Goal: Information Seeking & Learning: Learn about a topic

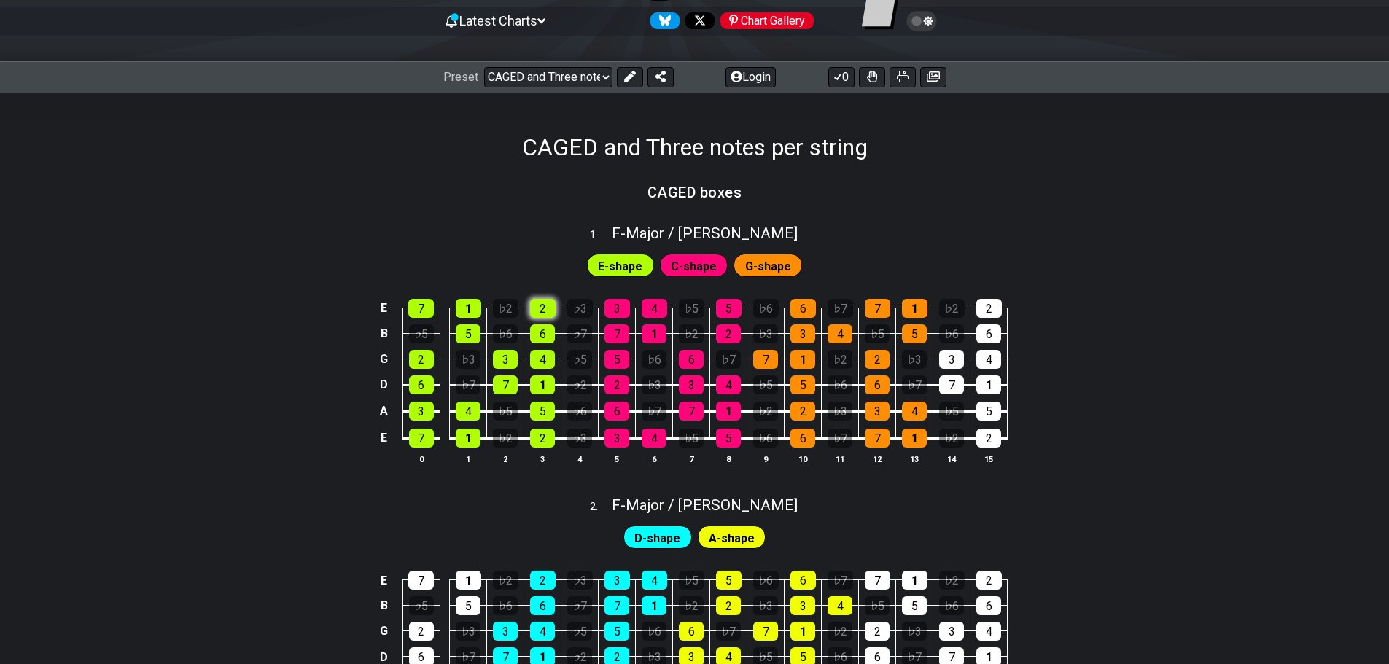
scroll to position [146, 0]
click at [543, 383] on div "1" at bounding box center [542, 384] width 25 height 19
click at [544, 442] on div "2" at bounding box center [542, 437] width 25 height 19
click at [545, 383] on div "1" at bounding box center [542, 384] width 25 height 19
click at [545, 434] on div "2" at bounding box center [542, 437] width 25 height 19
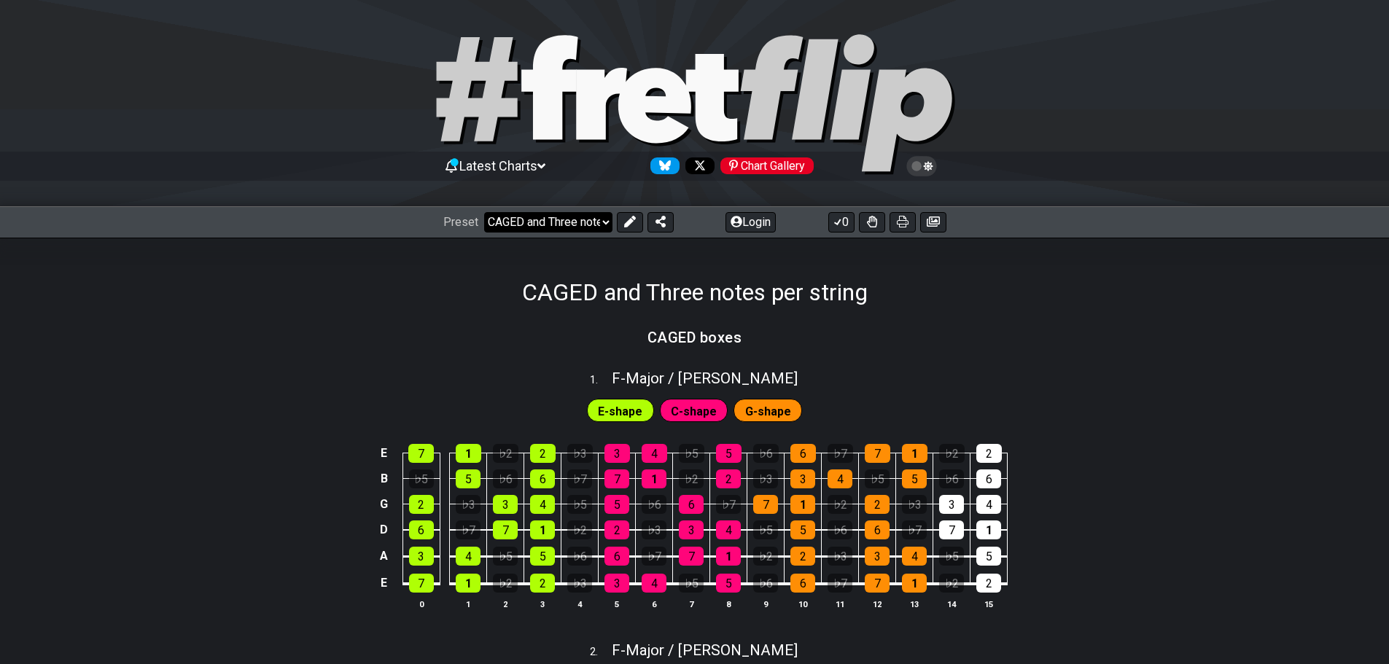
click at [585, 214] on select "Welcome to #fretflip! CAGED and Three notes per string Custom Preset Minor Pent…" at bounding box center [548, 222] width 128 height 20
click at [754, 245] on div "CAGED and Three notes per string" at bounding box center [694, 272] width 1389 height 69
click at [590, 227] on select "Welcome to #fretflip! CAGED and Three notes per string Custom Preset Minor Pent…" at bounding box center [548, 222] width 128 height 20
click at [484, 212] on select "Welcome to #fretflip! CAGED and Three notes per string Custom Preset Minor Pent…" at bounding box center [548, 222] width 128 height 20
select select "/023574770558"
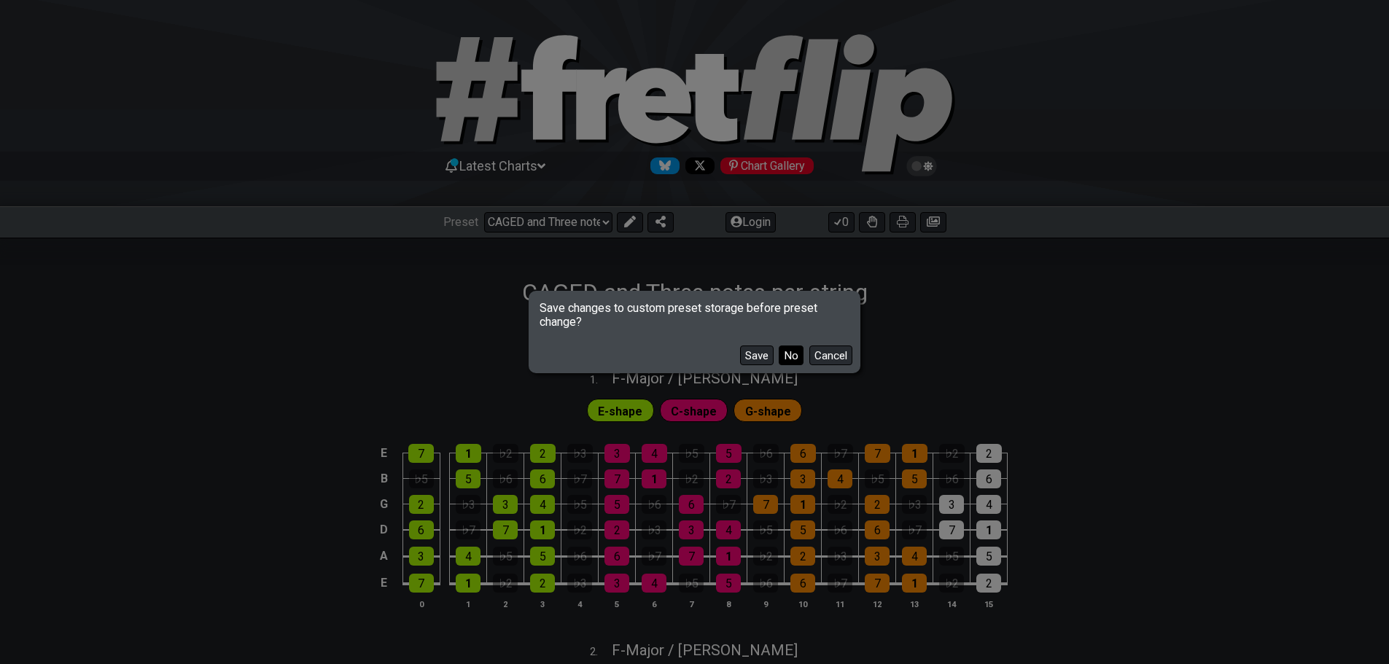
click at [781, 354] on button "No" at bounding box center [791, 356] width 25 height 20
select select "C"
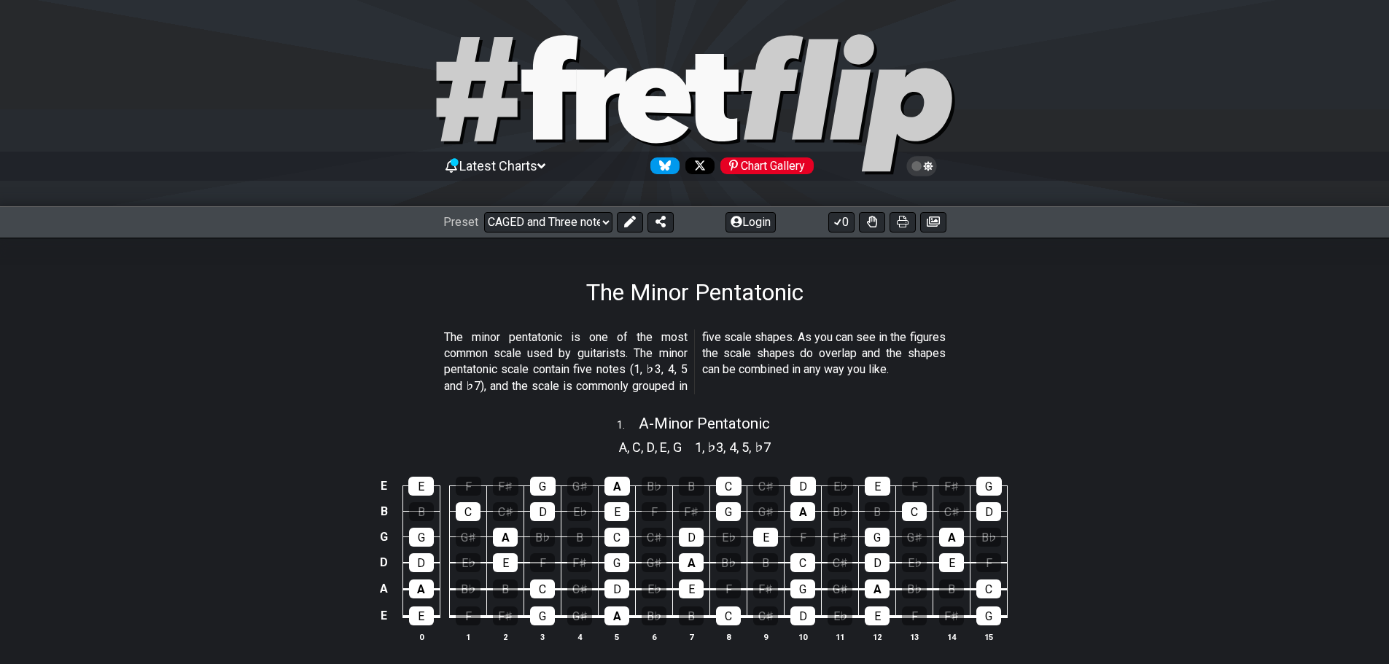
select select "/minor-pentatonic"
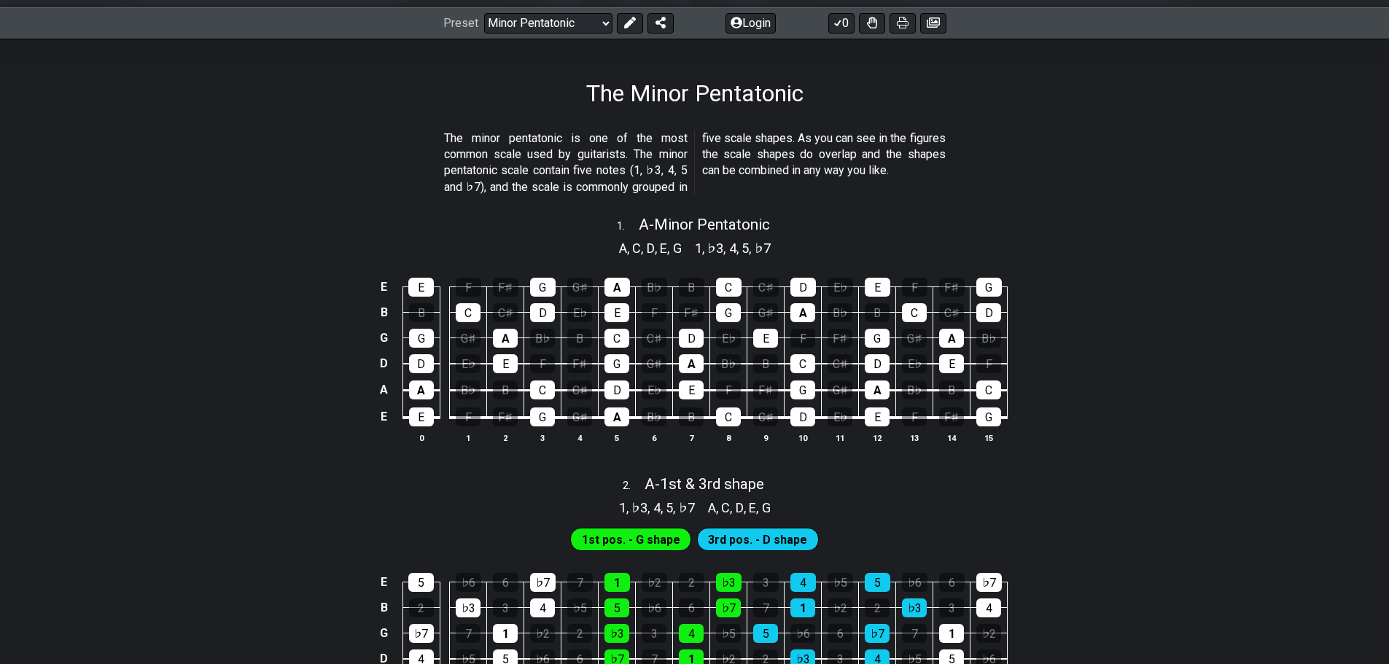
scroll to position [219, 0]
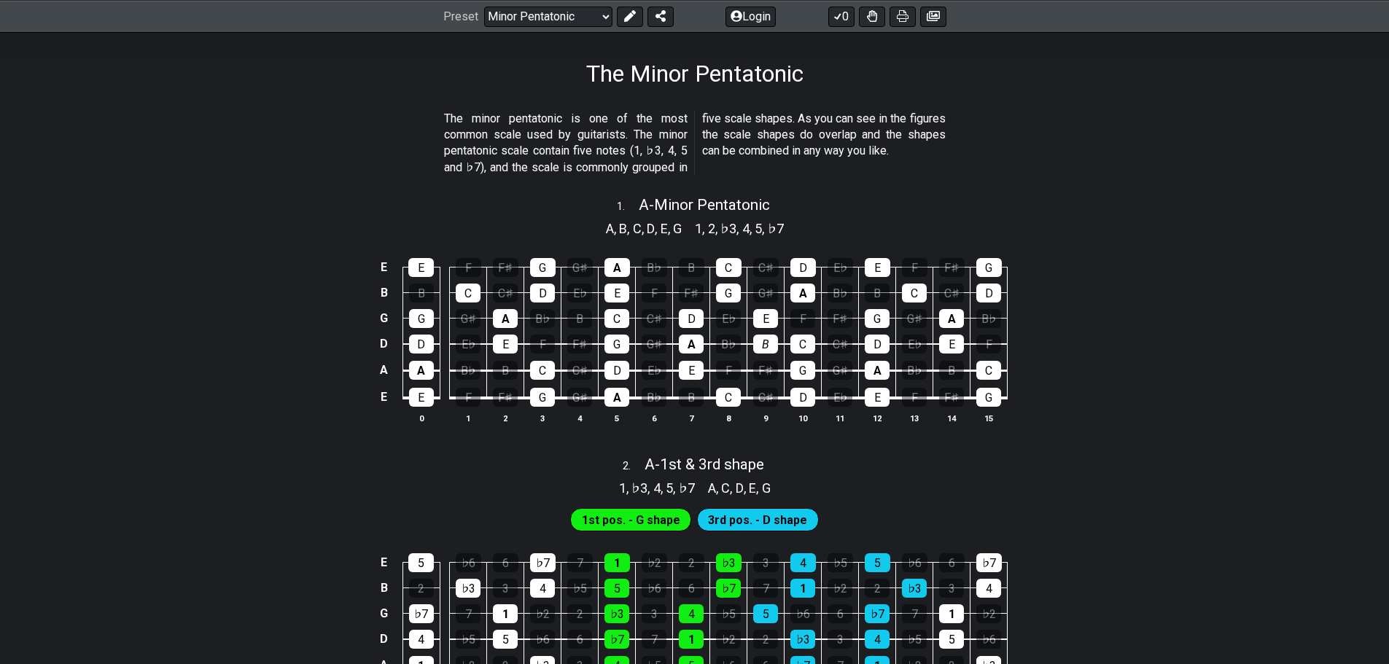
drag, startPoint x: 771, startPoint y: 335, endPoint x: 682, endPoint y: 240, distance: 130.5
click at [682, 240] on div "E E F F♯ G G♯ A B♭ B C C♯ D E♭ E F F♯ G B B C C♯ D E♭ E F F♯ G G♯ A B♭ B C C♯ D…" at bounding box center [694, 341] width 1389 height 205
click at [424, 345] on div "D" at bounding box center [421, 344] width 25 height 19
click at [425, 377] on div "A" at bounding box center [421, 370] width 25 height 19
click at [426, 346] on div "D" at bounding box center [421, 344] width 25 height 19
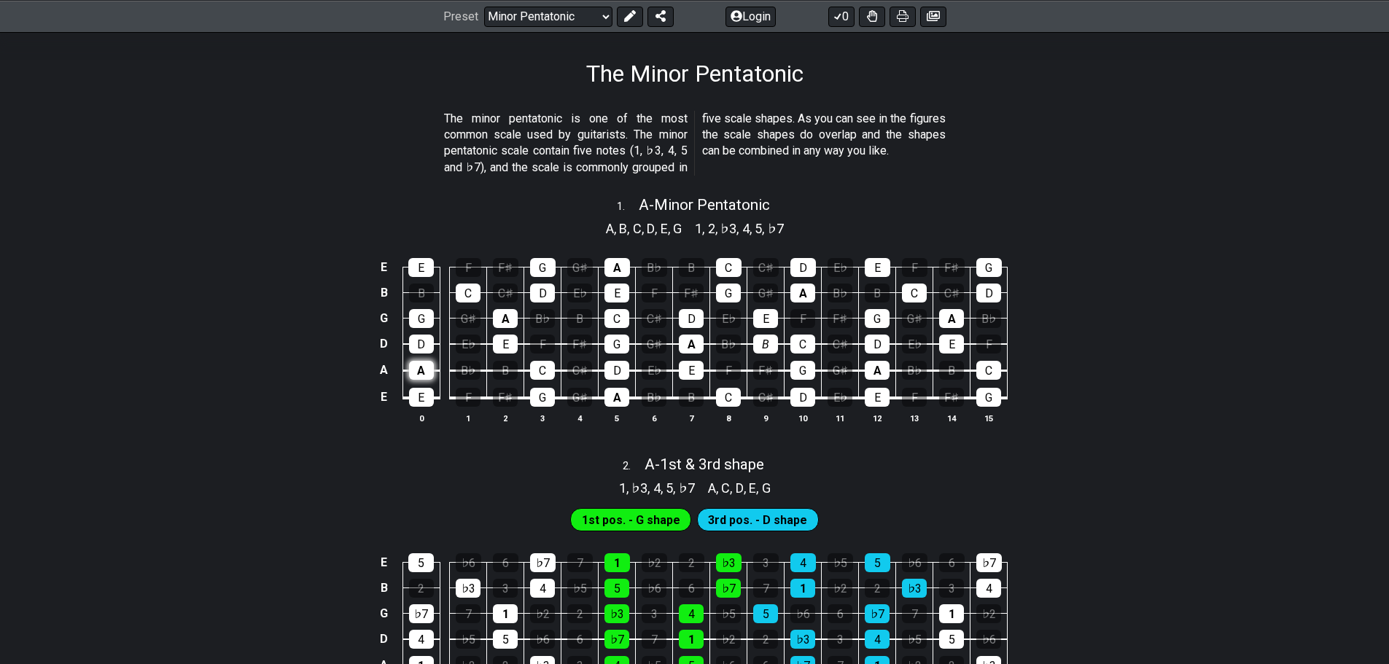
click at [427, 374] on div "A" at bounding box center [421, 370] width 25 height 19
click at [687, 208] on span "A - Minor Pentatonic" at bounding box center [704, 204] width 131 height 17
select select "A"
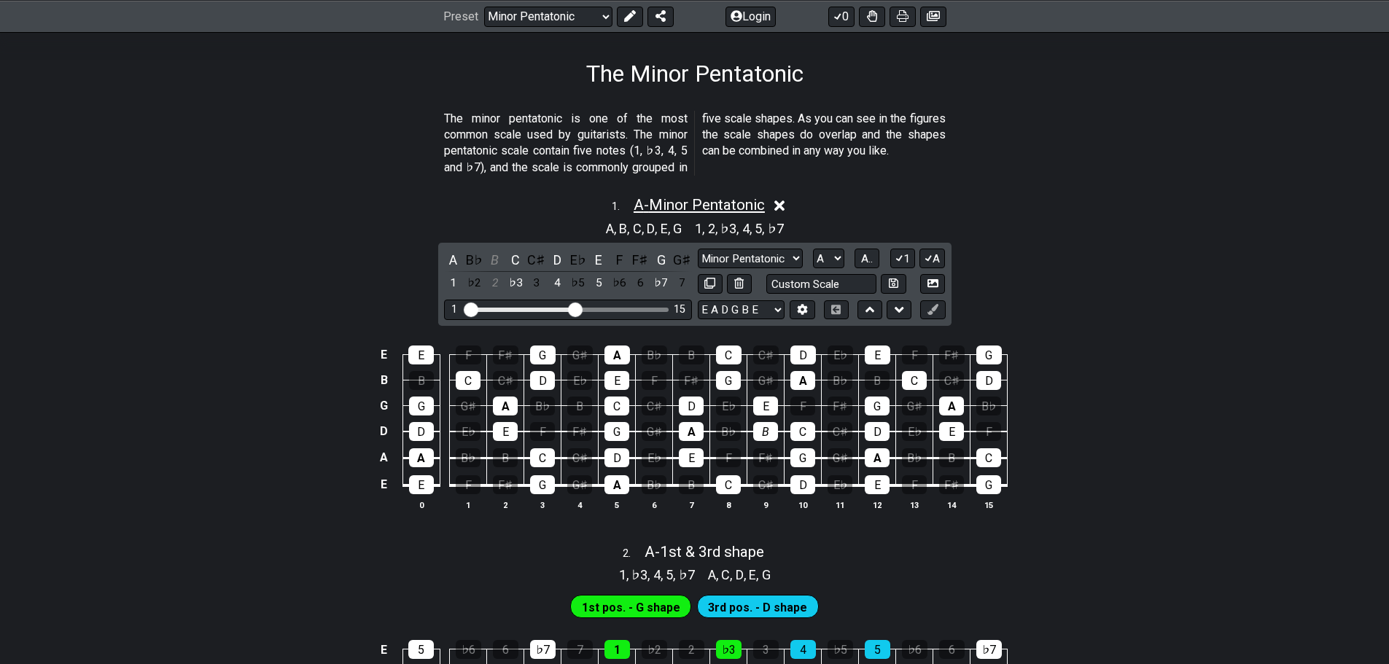
click at [687, 208] on span "A - Minor Pentatonic" at bounding box center [698, 204] width 131 height 17
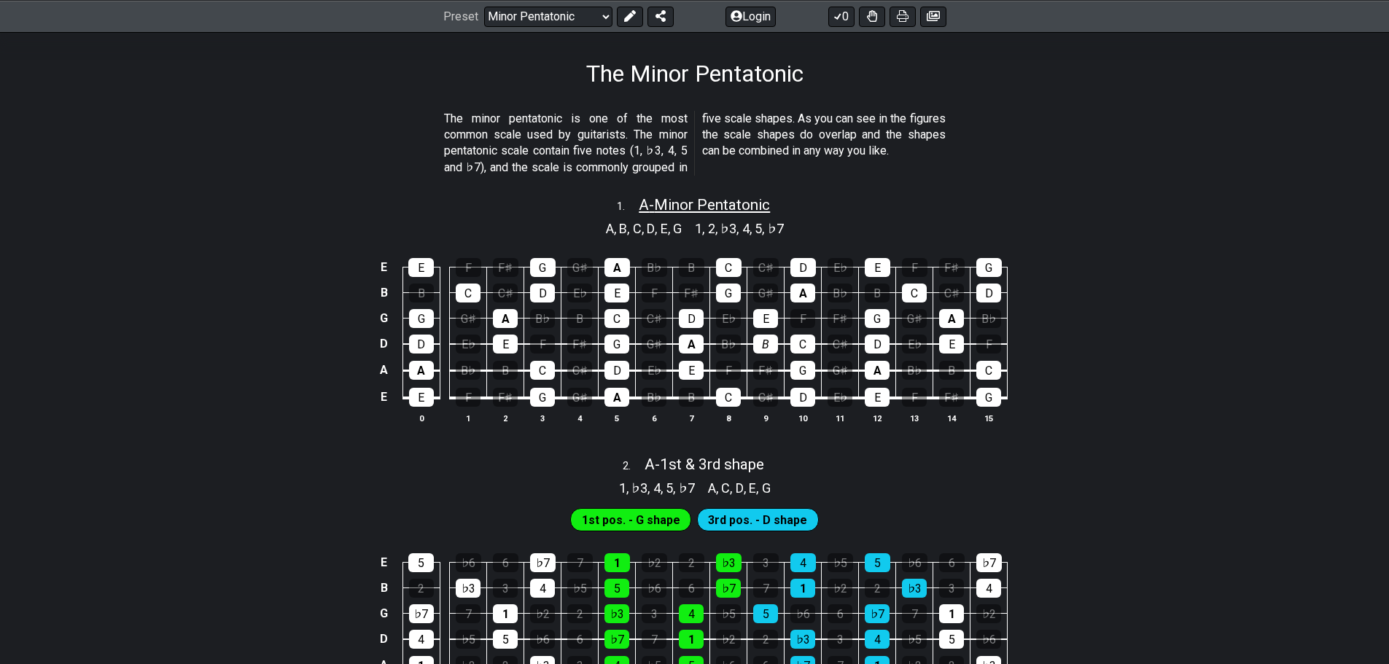
click at [687, 208] on span "A - Minor Pentatonic" at bounding box center [704, 204] width 131 height 17
select select "A"
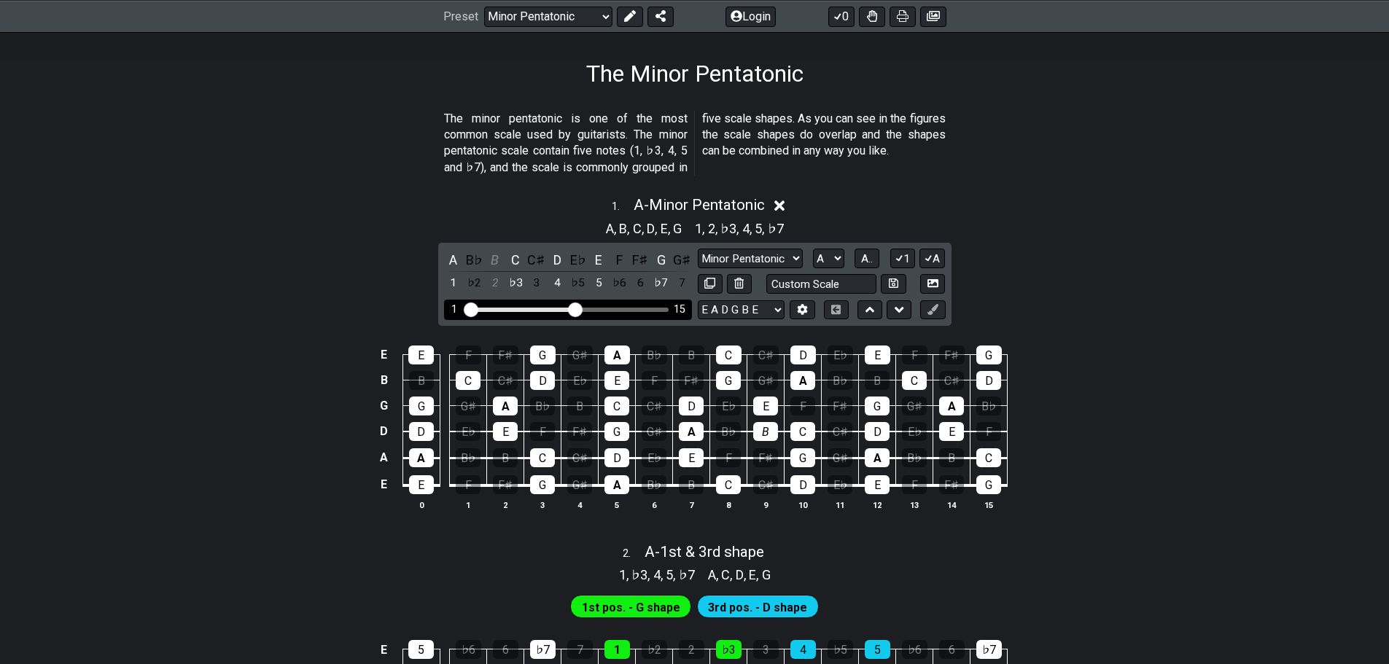
drag, startPoint x: 580, startPoint y: 304, endPoint x: 643, endPoint y: 306, distance: 62.7
click at [668, 311] on div "1 15" at bounding box center [568, 310] width 248 height 20
drag, startPoint x: 582, startPoint y: 306, endPoint x: 639, endPoint y: 303, distance: 56.9
click at [645, 304] on div "1 15" at bounding box center [568, 310] width 248 height 20
drag, startPoint x: 468, startPoint y: 311, endPoint x: 381, endPoint y: 316, distance: 87.6
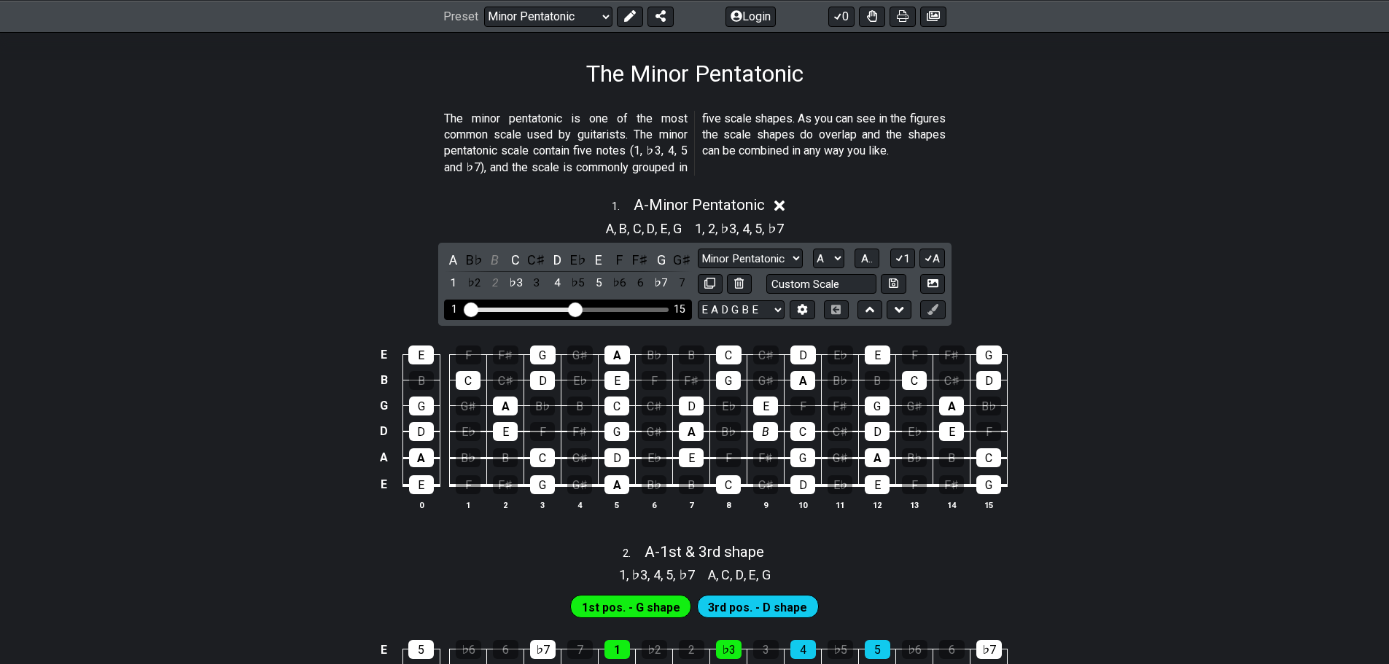
click at [464, 308] on input "Visible fret range" at bounding box center [567, 308] width 207 height 0
